Goal: Transaction & Acquisition: Purchase product/service

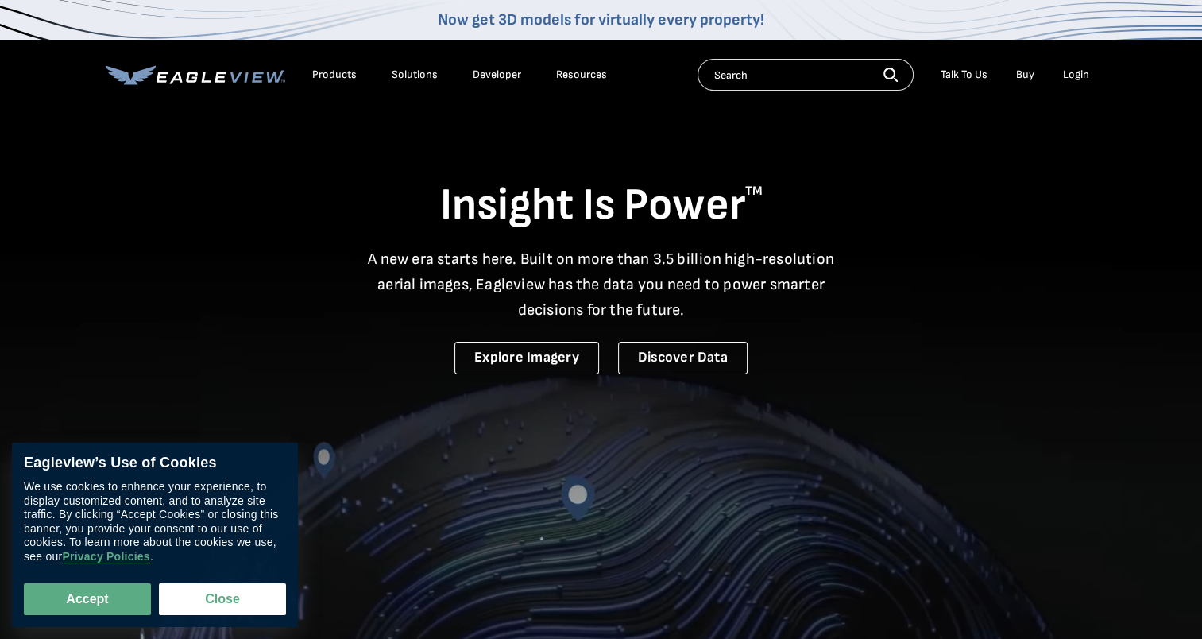
click at [1073, 72] on div "Login" at bounding box center [1076, 75] width 26 height 14
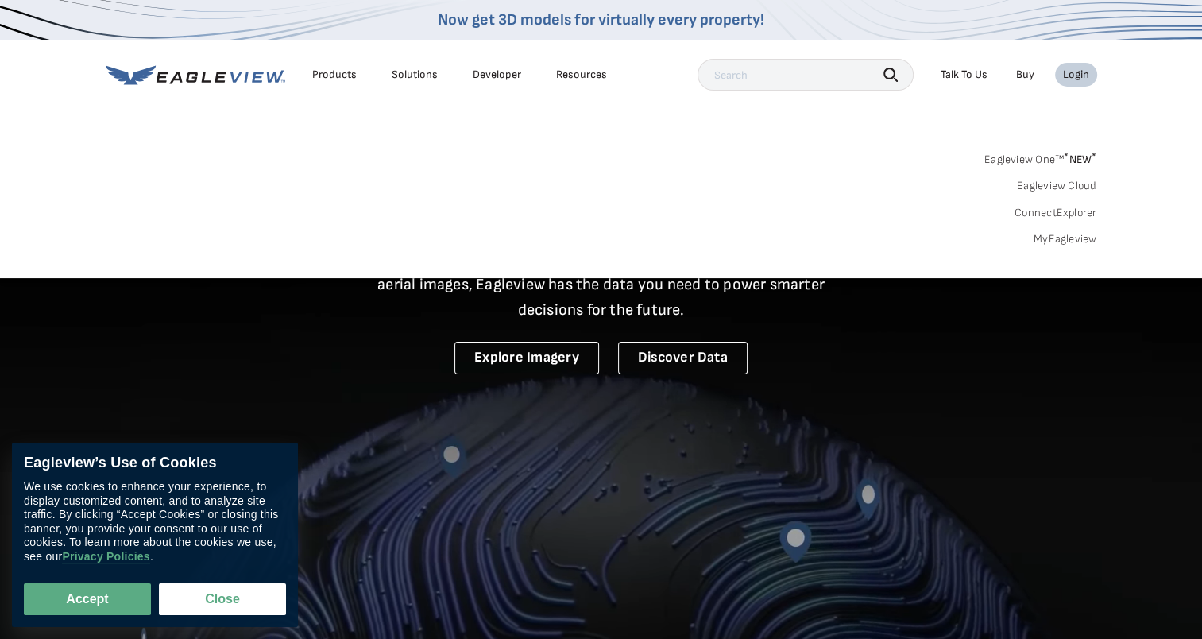
click at [1069, 237] on link "MyEagleview" at bounding box center [1065, 239] width 64 height 14
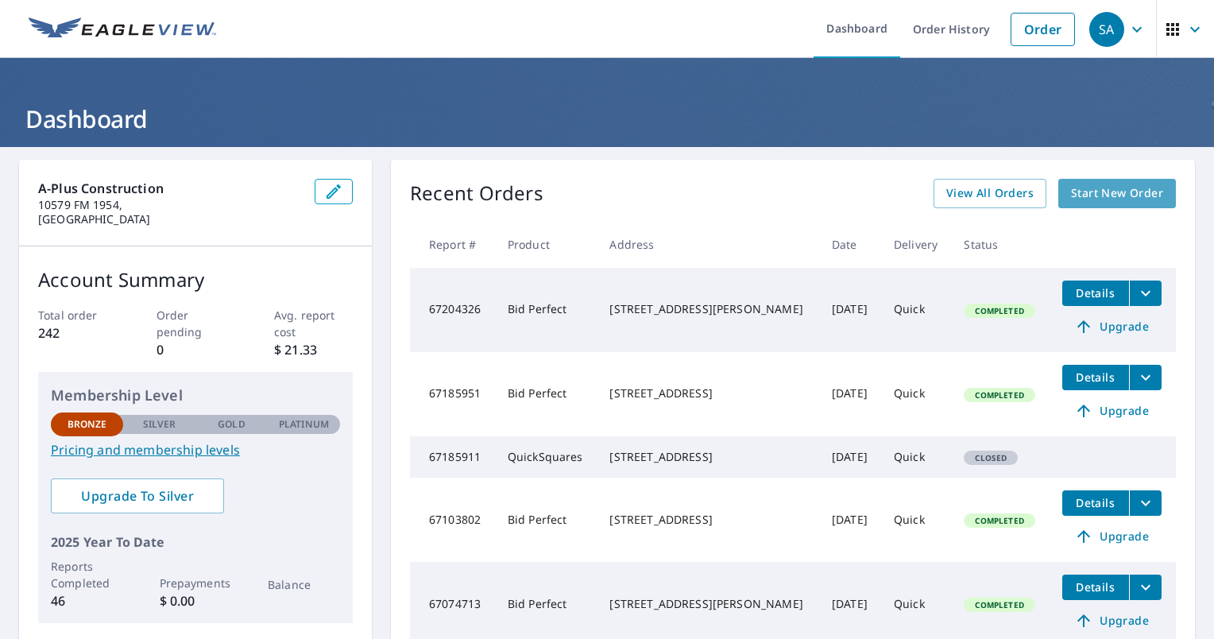
click at [1101, 191] on span "Start New Order" at bounding box center [1117, 193] width 92 height 20
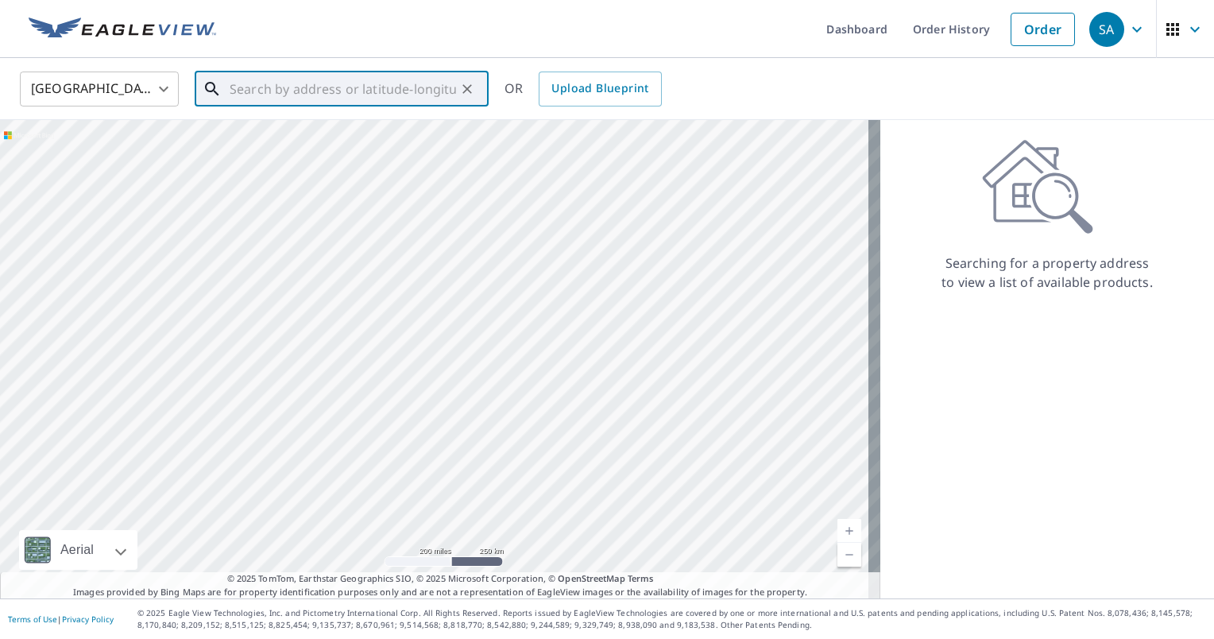
click at [396, 91] on input "text" at bounding box center [343, 89] width 226 height 44
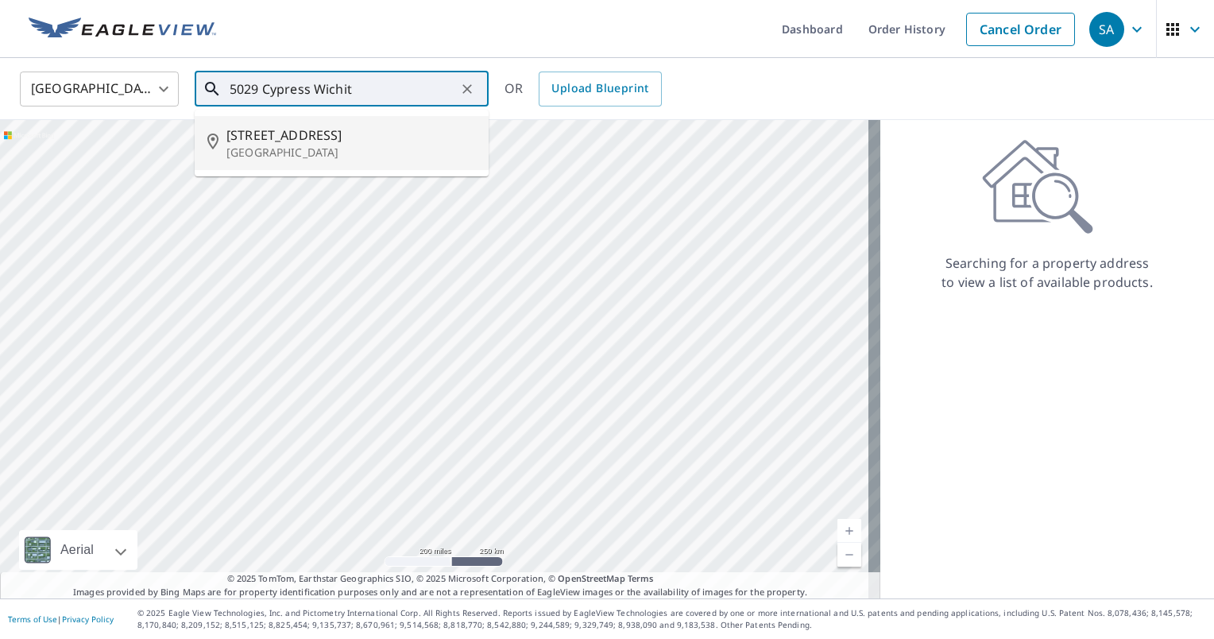
click at [326, 149] on p "[GEOGRAPHIC_DATA]" at bounding box center [350, 153] width 249 height 16
type input "[STREET_ADDRESS]"
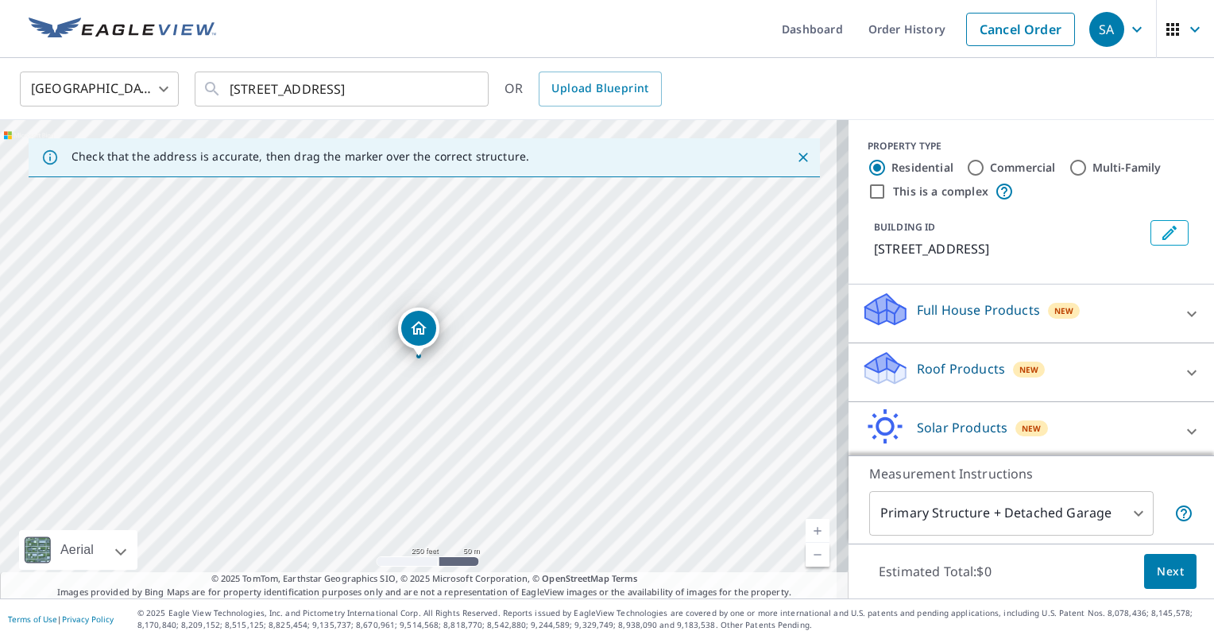
click at [807, 531] on link "Current Level 17, Zoom In" at bounding box center [817, 531] width 24 height 24
click at [807, 531] on link "Current Level 17.71574910825651, Zoom In" at bounding box center [817, 531] width 24 height 24
click at [807, 531] on link "Current Level 18.40216196299949, Zoom In Disabled" at bounding box center [817, 531] width 24 height 24
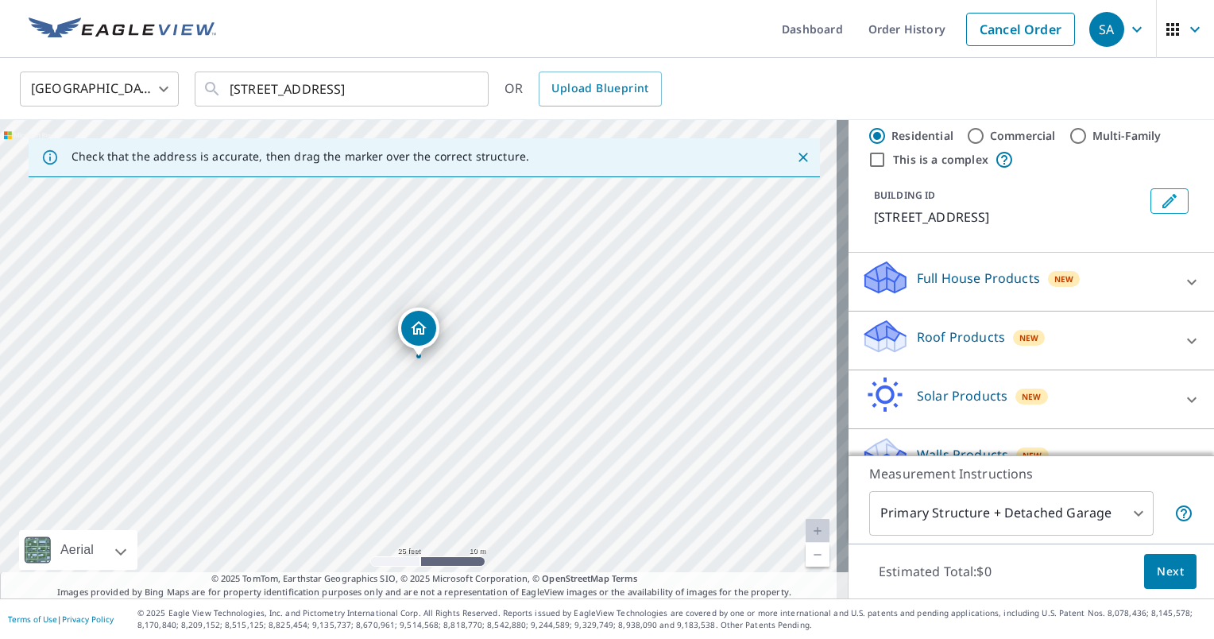
scroll to position [64, 0]
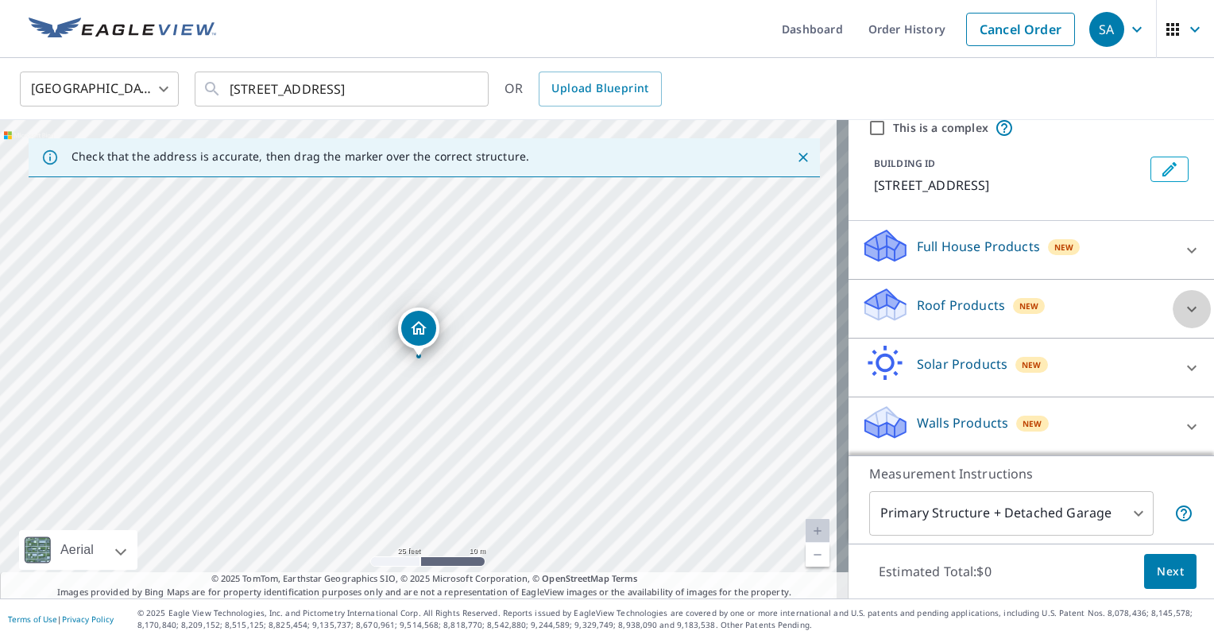
click at [1182, 302] on icon at bounding box center [1191, 308] width 19 height 19
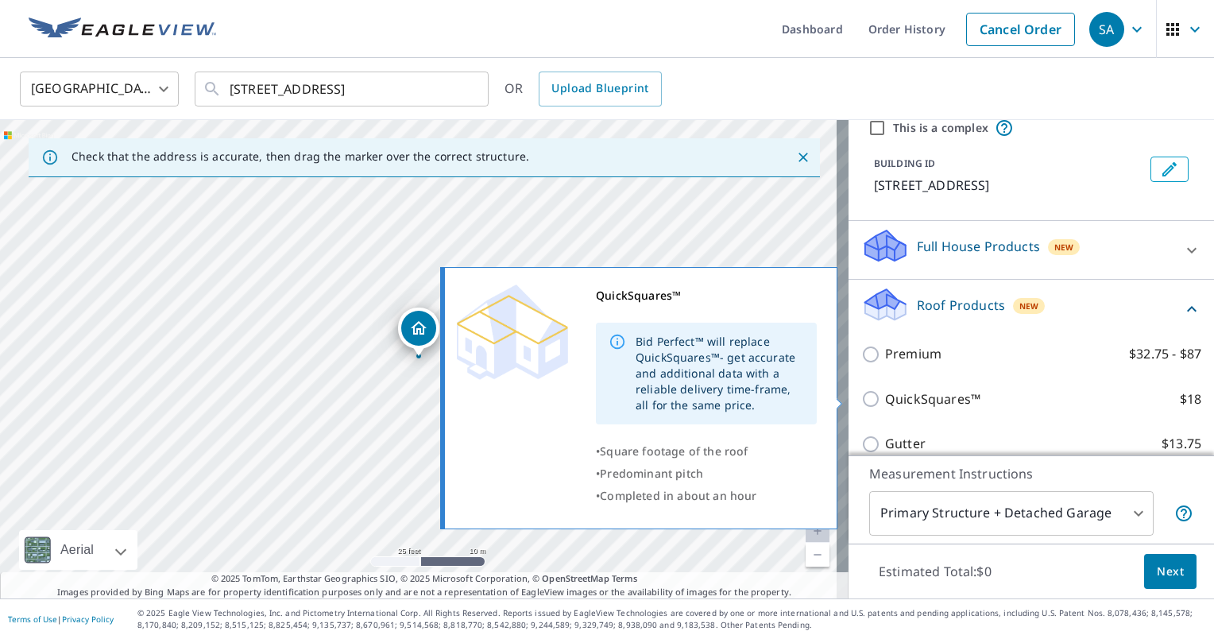
click at [908, 400] on p "QuickSquares™" at bounding box center [932, 399] width 95 height 20
click at [885, 400] on input "QuickSquares™ $18" at bounding box center [873, 398] width 24 height 19
checkbox input "true"
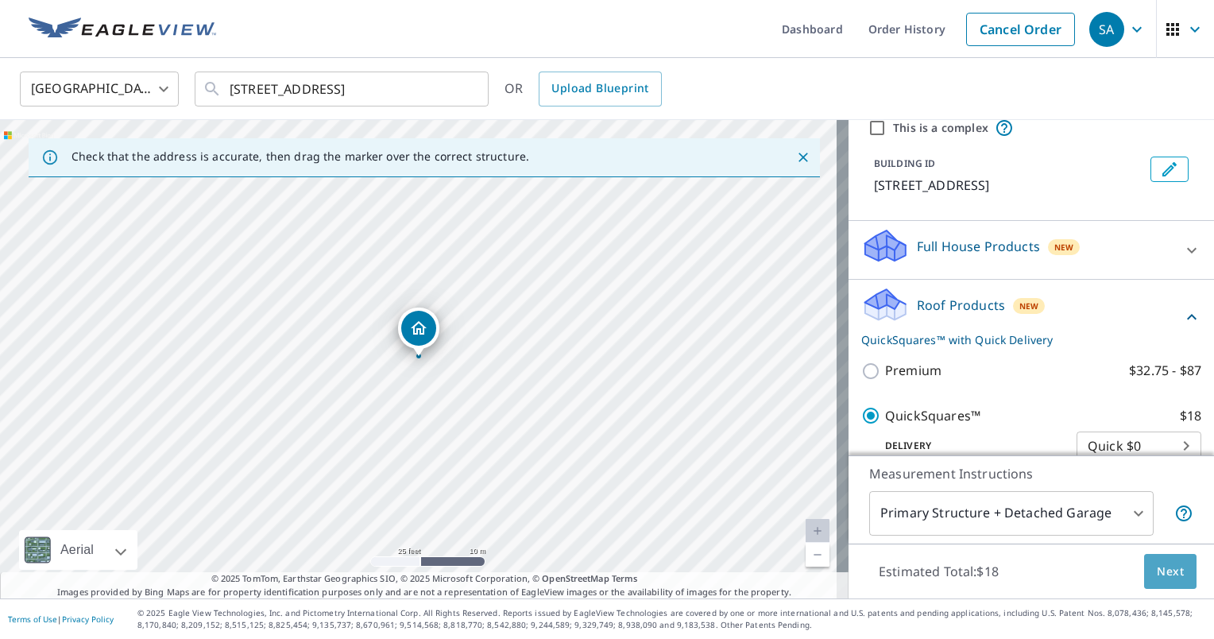
click at [1156, 567] on span "Next" at bounding box center [1169, 572] width 27 height 20
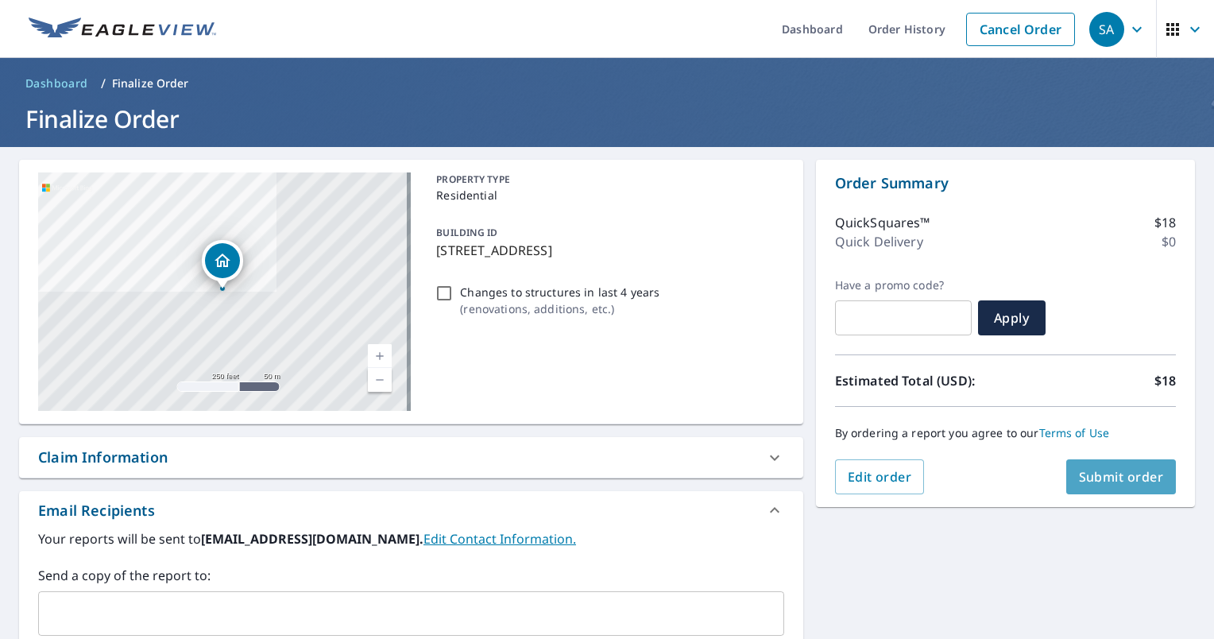
click at [1099, 474] on span "Submit order" at bounding box center [1121, 476] width 85 height 17
checkbox input "true"
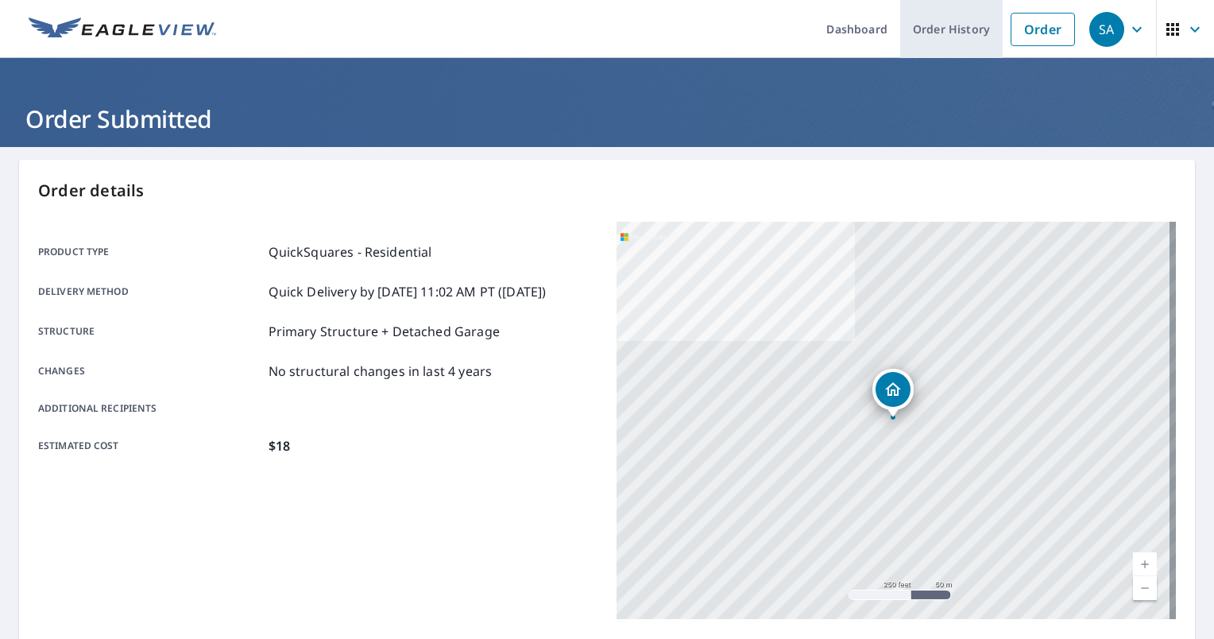
click at [944, 22] on link "Order History" at bounding box center [951, 29] width 102 height 58
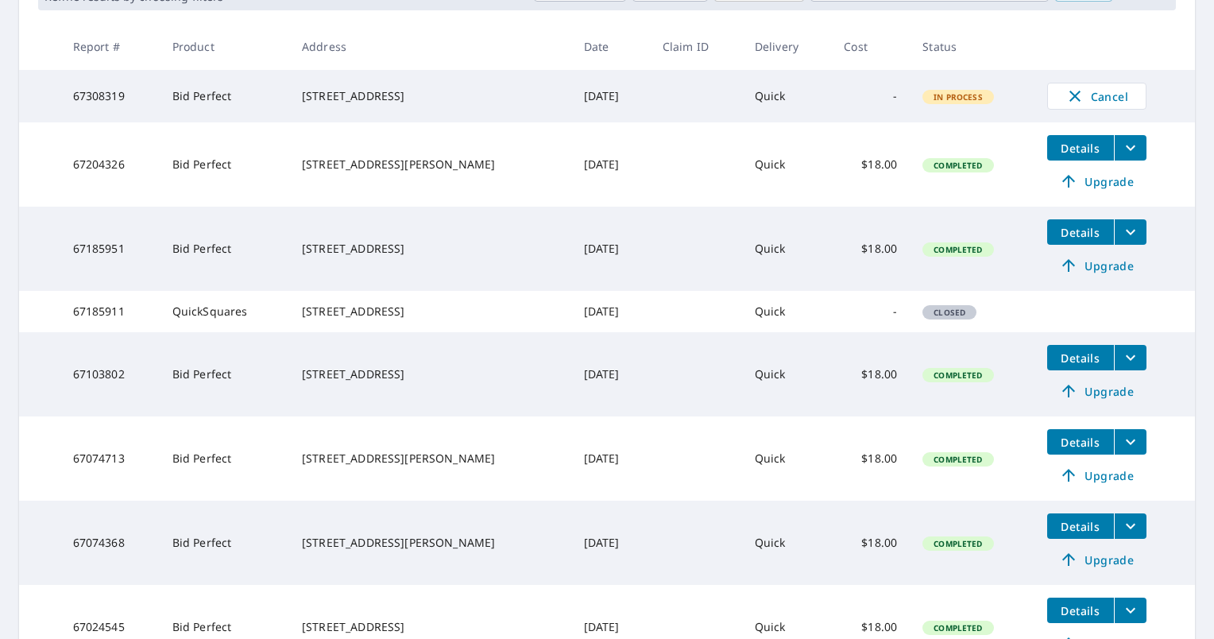
scroll to position [286, 0]
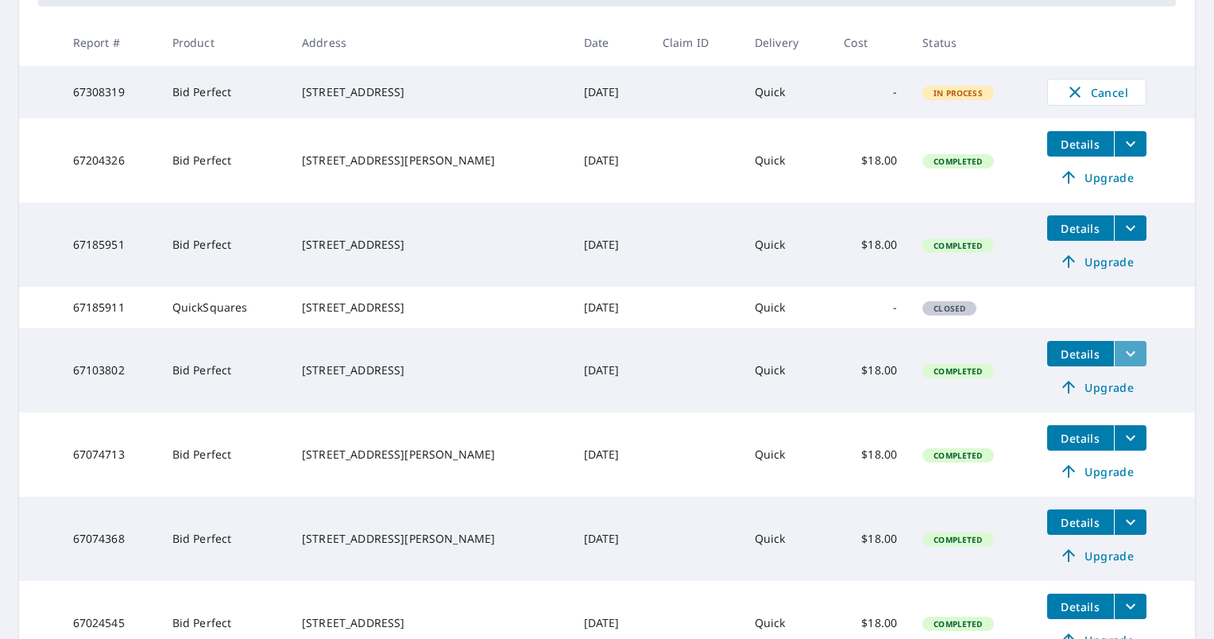
click at [1121, 363] on icon "filesDropdownBtn-67103802" at bounding box center [1130, 353] width 19 height 19
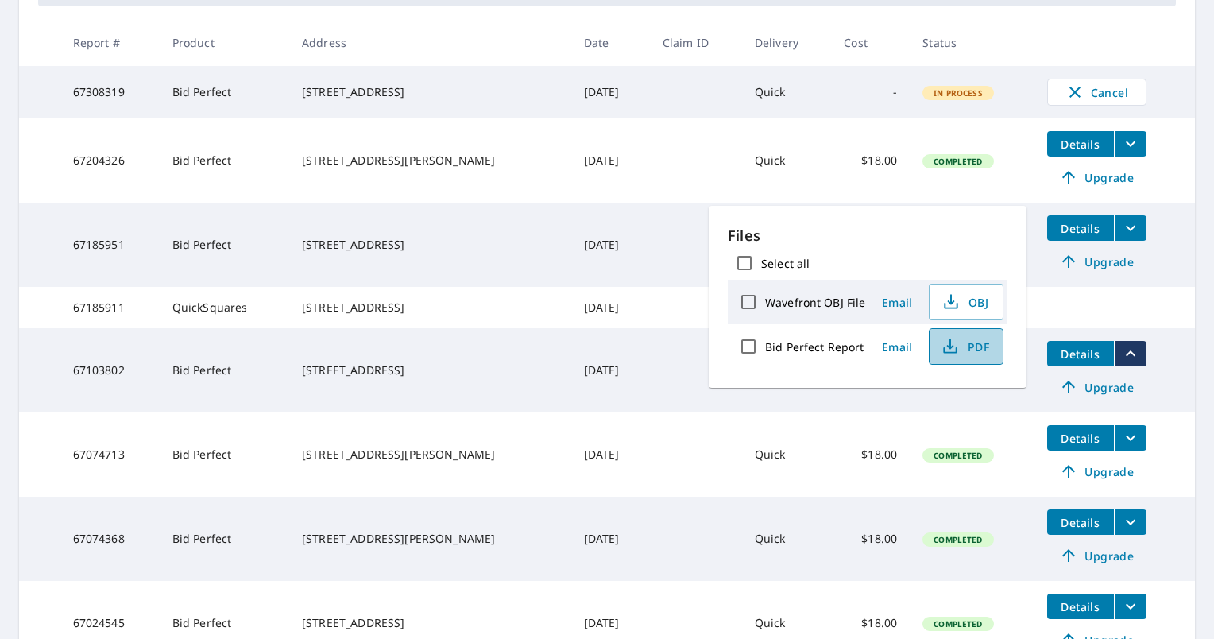
click at [972, 342] on span "PDF" at bounding box center [964, 346] width 51 height 19
